Goal: Transaction & Acquisition: Purchase product/service

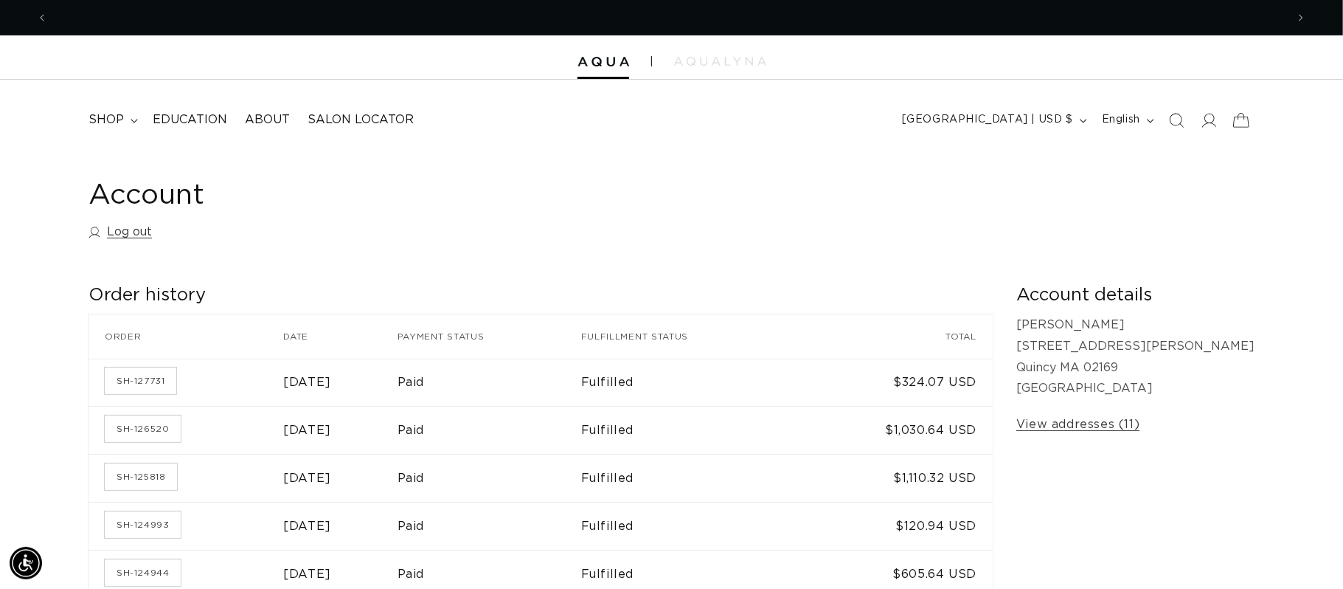
scroll to position [0, 2477]
drag, startPoint x: 1174, startPoint y: 123, endPoint x: 1168, endPoint y: 35, distance: 88.8
click at [1173, 119] on icon "Search" at bounding box center [1176, 120] width 15 height 15
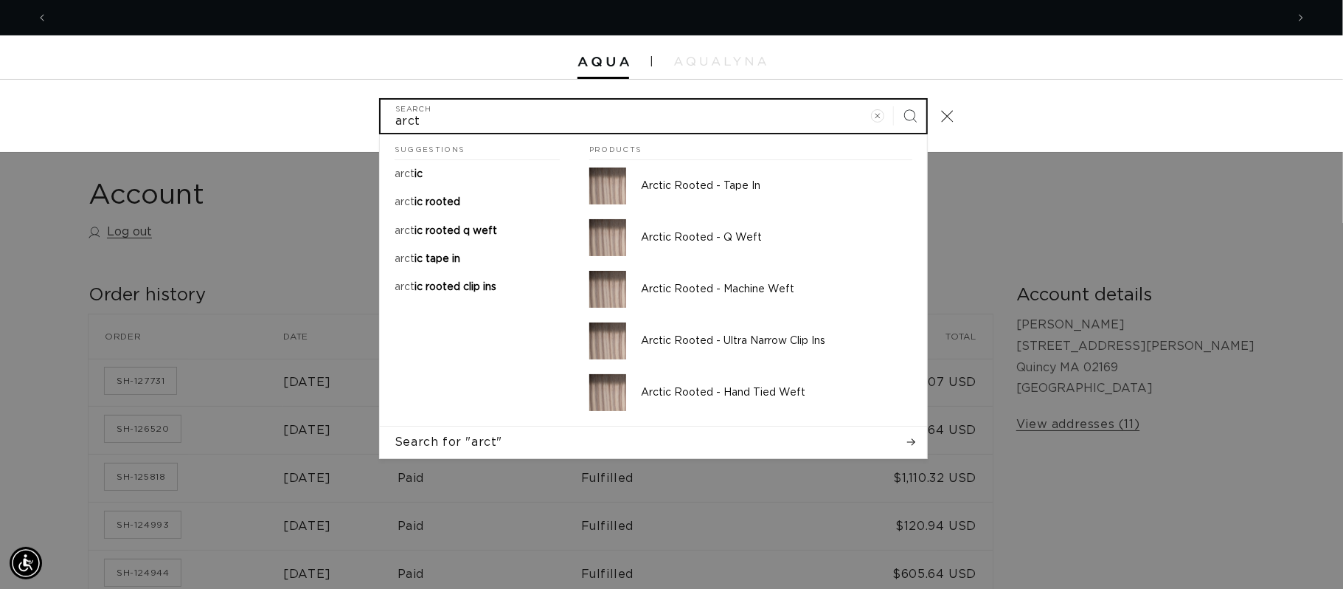
scroll to position [0, 1239]
type input "arct"
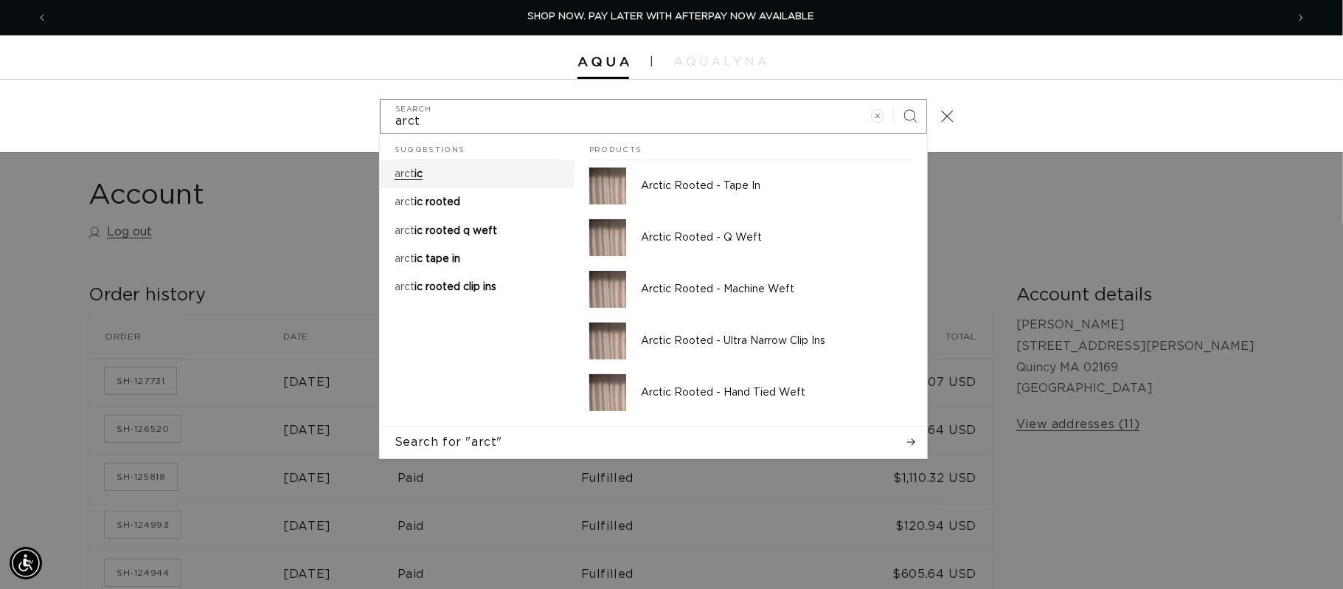
click at [432, 167] on link "arct ic" at bounding box center [477, 174] width 195 height 28
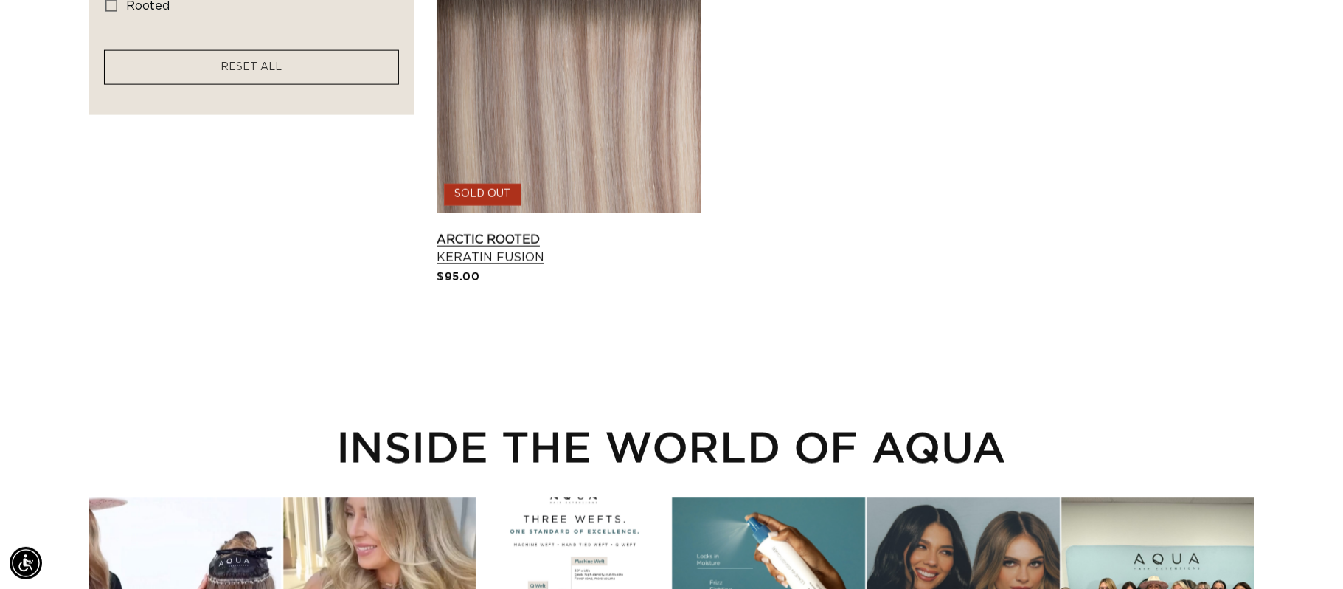
click at [589, 231] on link "Arctic Rooted Keratin Fusion" at bounding box center [569, 248] width 265 height 35
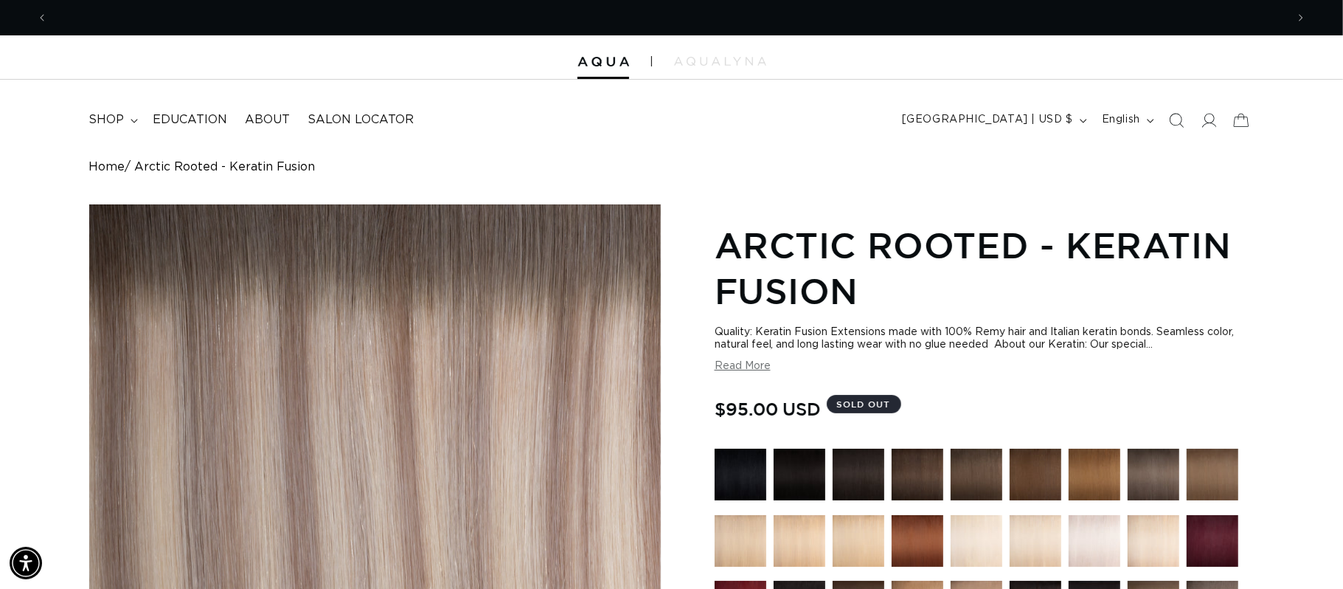
scroll to position [0, 1239]
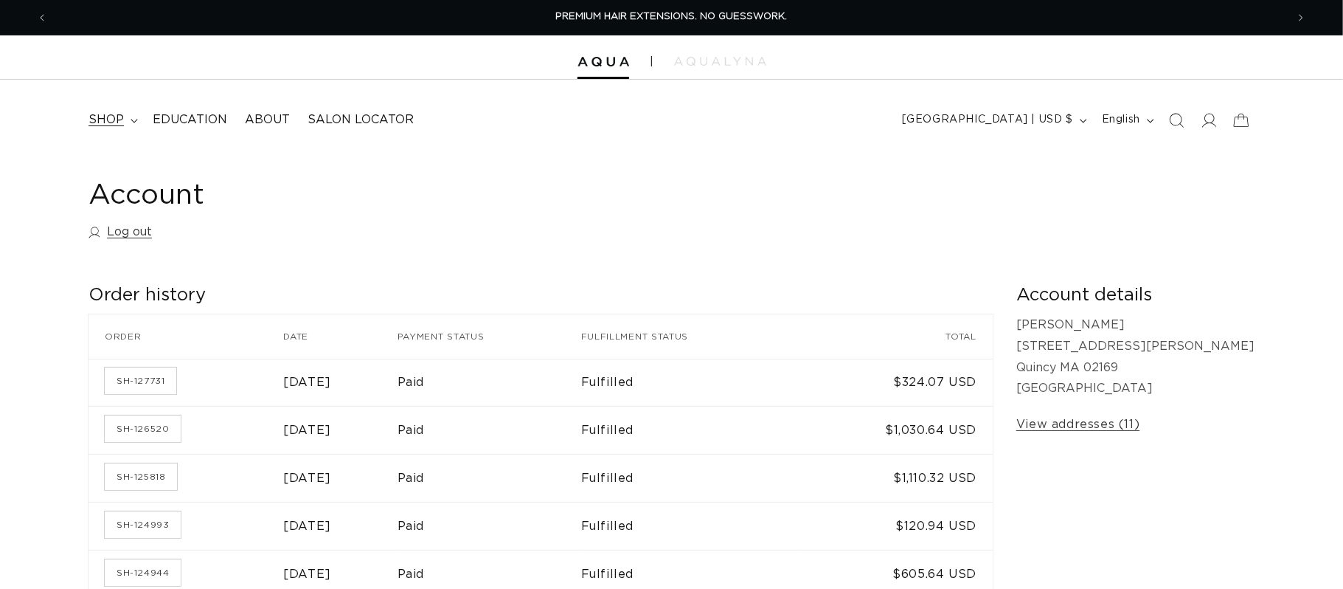
click at [119, 123] on span "shop" at bounding box center [106, 119] width 35 height 15
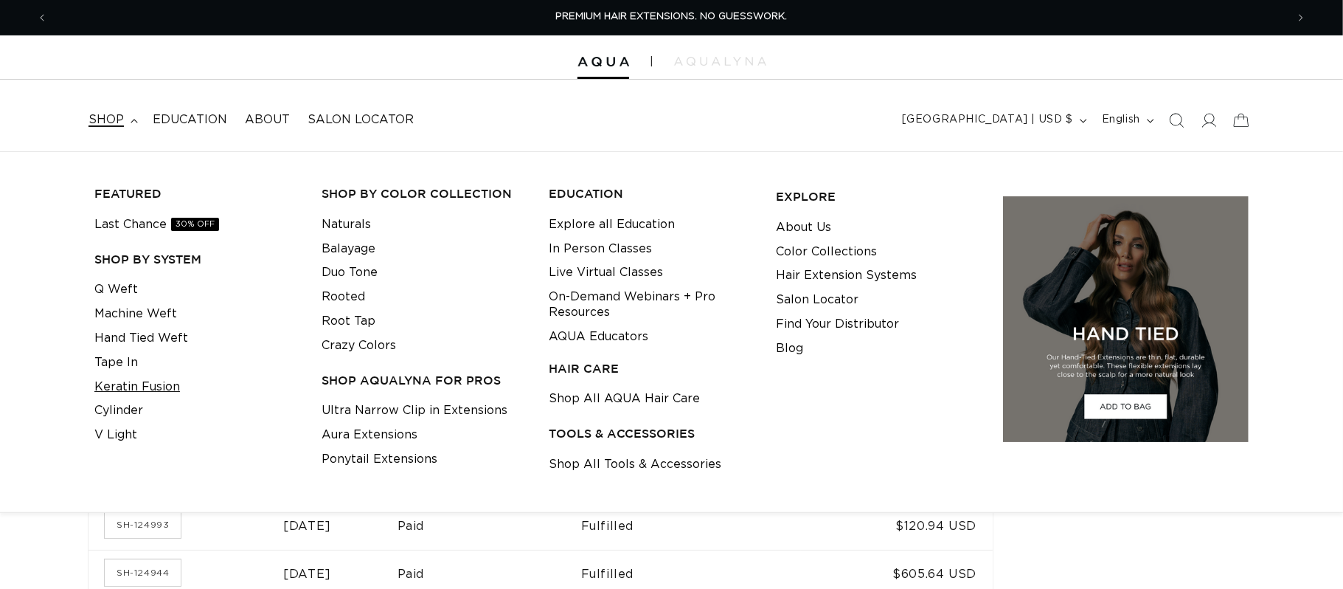
click at [129, 387] on link "Keratin Fusion" at bounding box center [137, 387] width 86 height 24
click at [133, 387] on link "Keratin Fusion" at bounding box center [137, 387] width 86 height 24
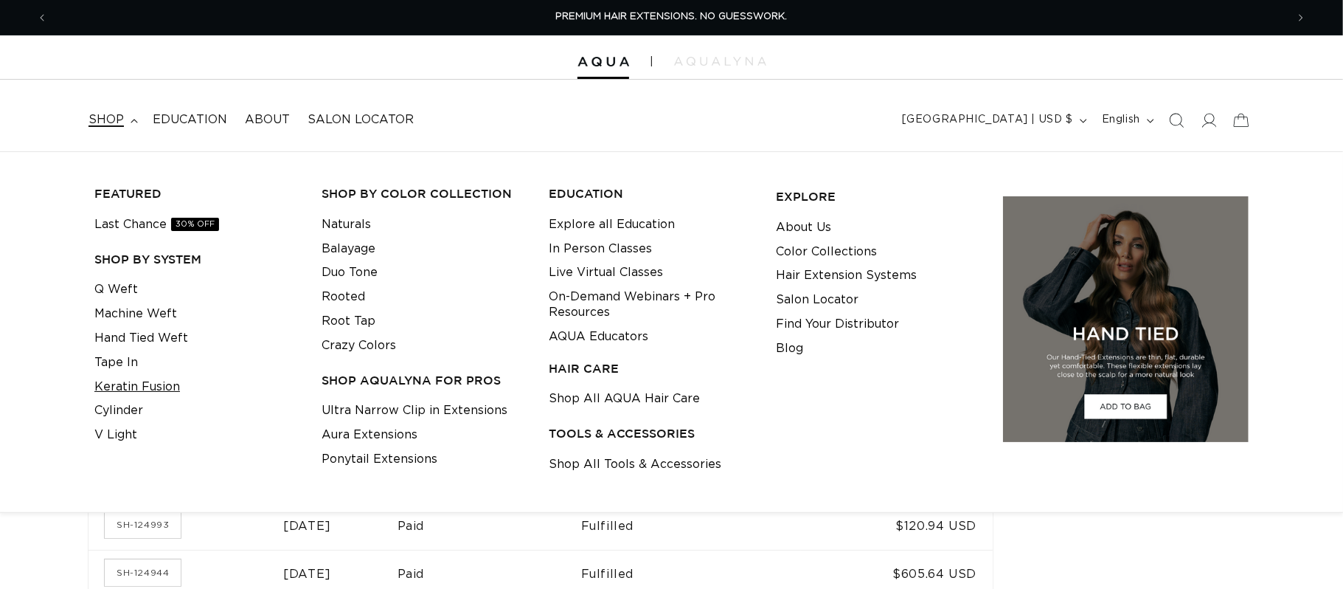
click at [133, 387] on link "Keratin Fusion" at bounding box center [137, 387] width 86 height 24
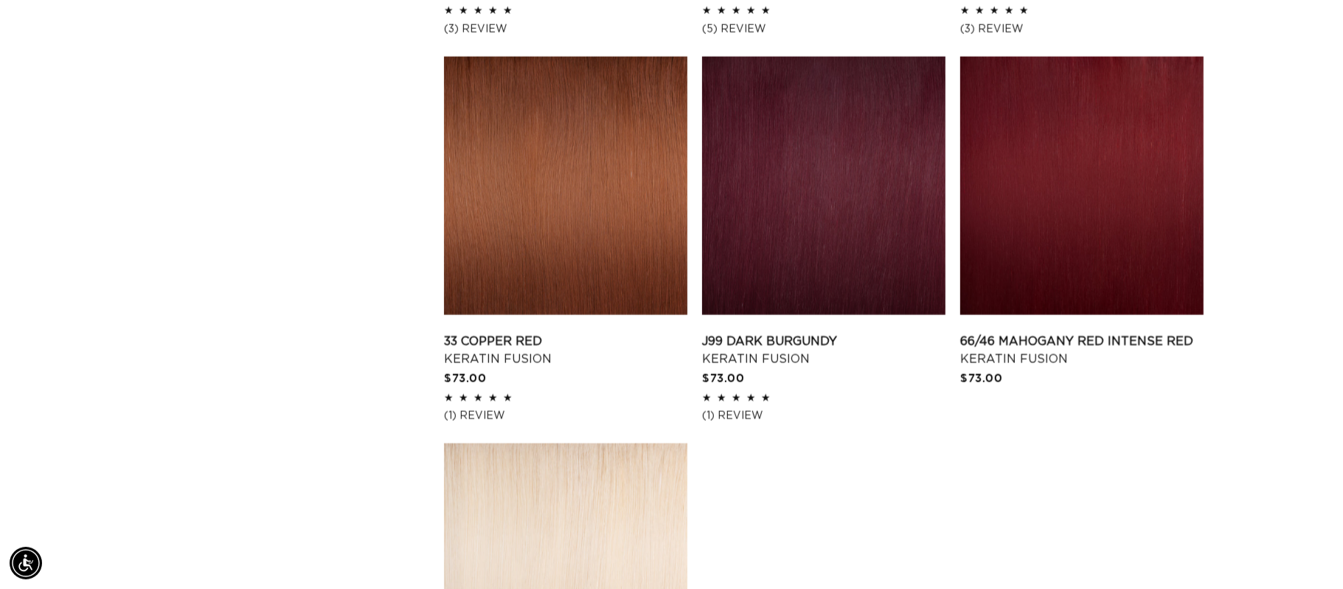
scroll to position [2396, 0]
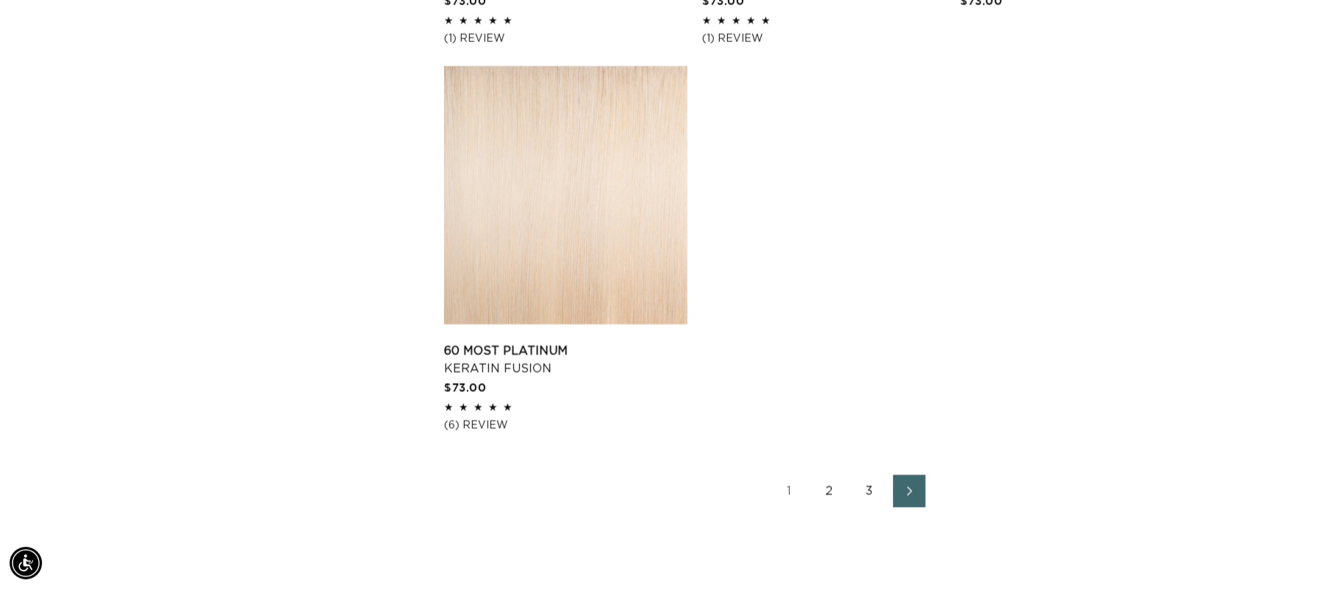
click at [828, 493] on link "2" at bounding box center [830, 490] width 32 height 32
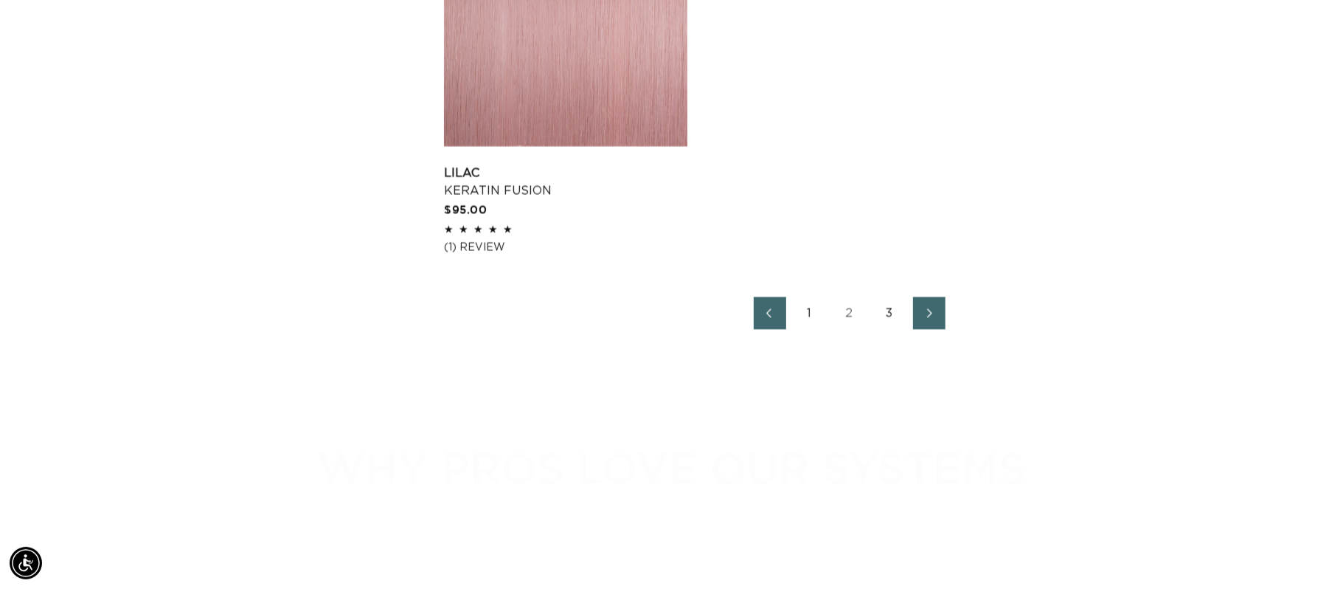
scroll to position [2584, 0]
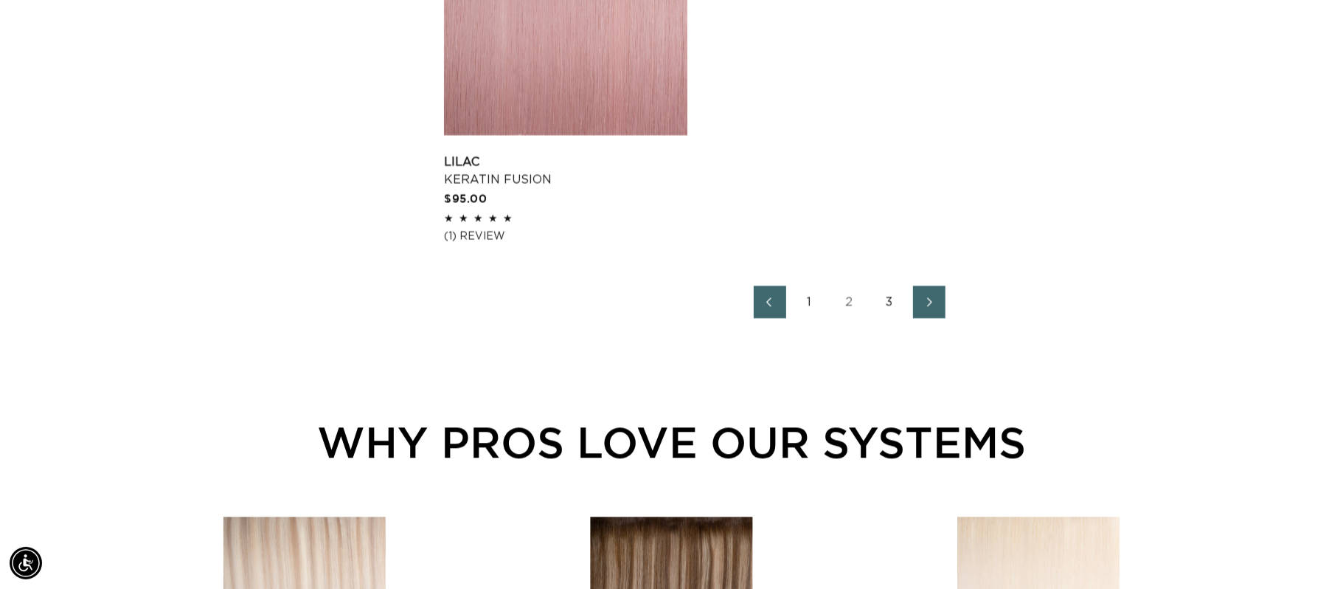
click at [896, 294] on link "3" at bounding box center [889, 301] width 32 height 32
